Goal: Task Accomplishment & Management: Use online tool/utility

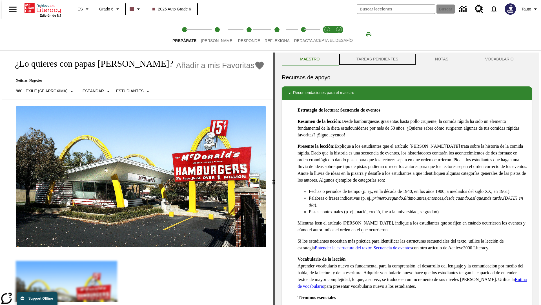
click at [377, 59] on button "TAREAS PENDIENTES" at bounding box center [377, 59] width 79 height 14
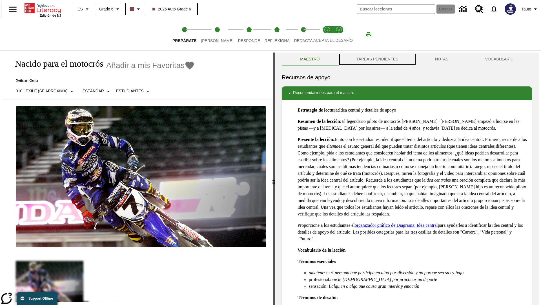
click at [377, 59] on button "TAREAS PENDIENTES" at bounding box center [377, 59] width 79 height 14
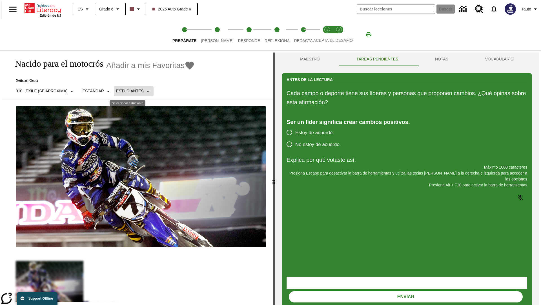
click at [129, 91] on p "Estudiantes" at bounding box center [130, 91] width 28 height 6
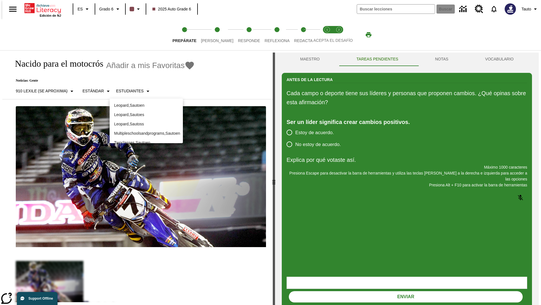
click at [146, 114] on p "Leopard , Sautoes" at bounding box center [146, 115] width 64 height 6
